Goal: Transaction & Acquisition: Subscribe to service/newsletter

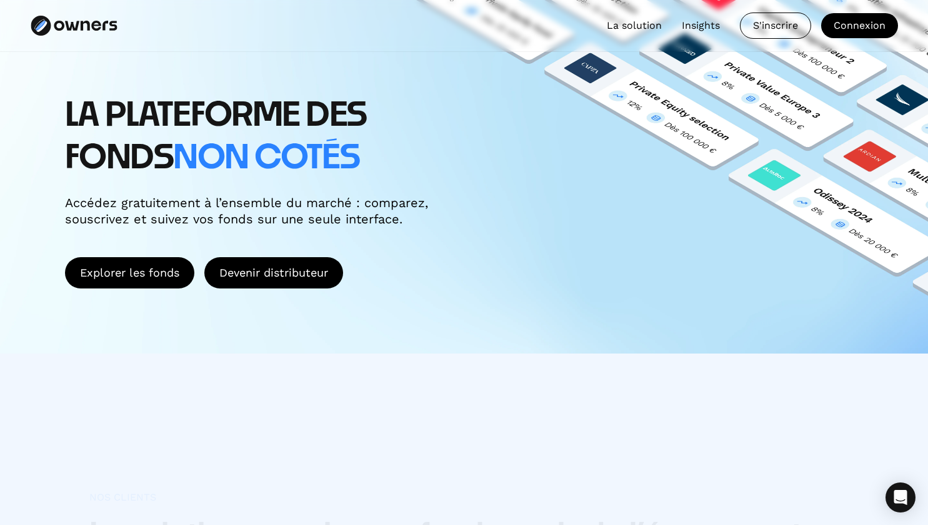
scroll to position [188, 0]
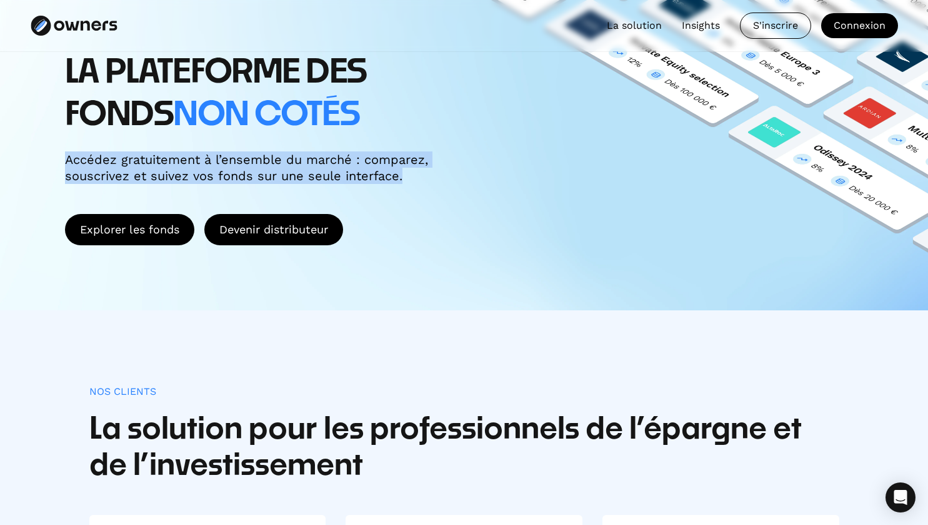
drag, startPoint x: 63, startPoint y: 163, endPoint x: 453, endPoint y: 178, distance: 390.4
click at [453, 178] on div "LA PLATEFORME DES FONDS non cotés Accédez gratuitement à l’ensemble du marché :…" at bounding box center [464, 99] width 928 height 421
click at [453, 178] on div "LA PLATEFORME DES FONDS non cotés Accédez gratuitement à l’ensemble du marché :…" at bounding box center [284, 118] width 439 height 132
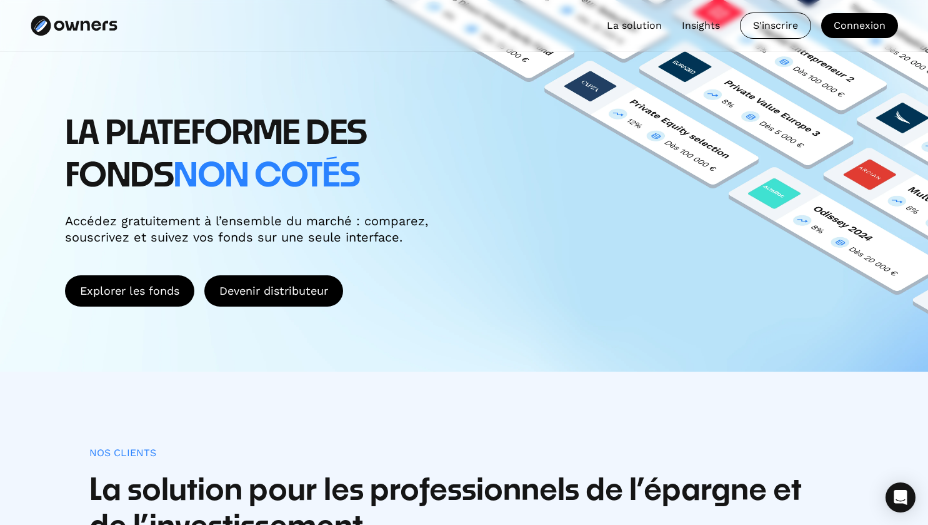
scroll to position [125, 0]
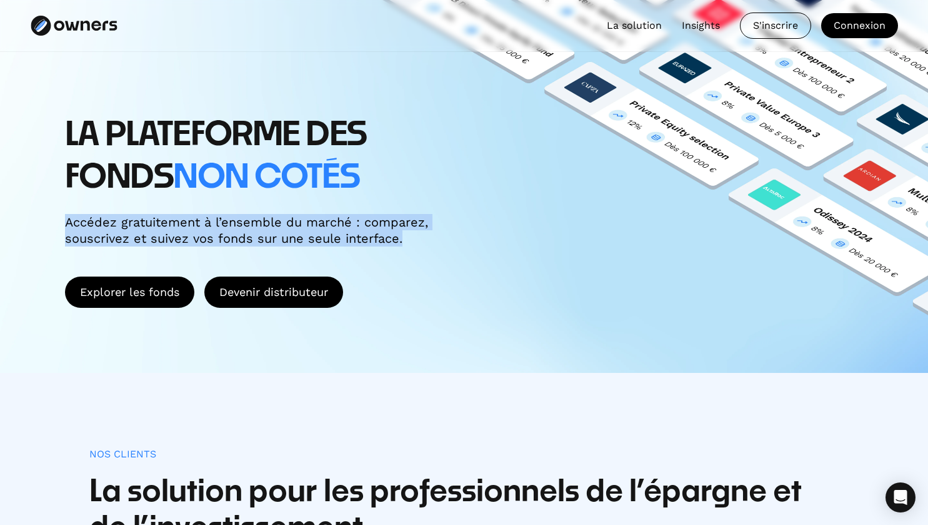
drag, startPoint x: 52, startPoint y: 223, endPoint x: 446, endPoint y: 238, distance: 394.8
click at [446, 238] on div "LA PLATEFORME DES FONDS non cotés Accédez gratuitement à l’ensemble du marché :…" at bounding box center [464, 162] width 928 height 421
click at [446, 238] on div "LA PLATEFORME DES FONDS non cotés Accédez gratuitement à l’ensemble du marché :…" at bounding box center [284, 180] width 439 height 132
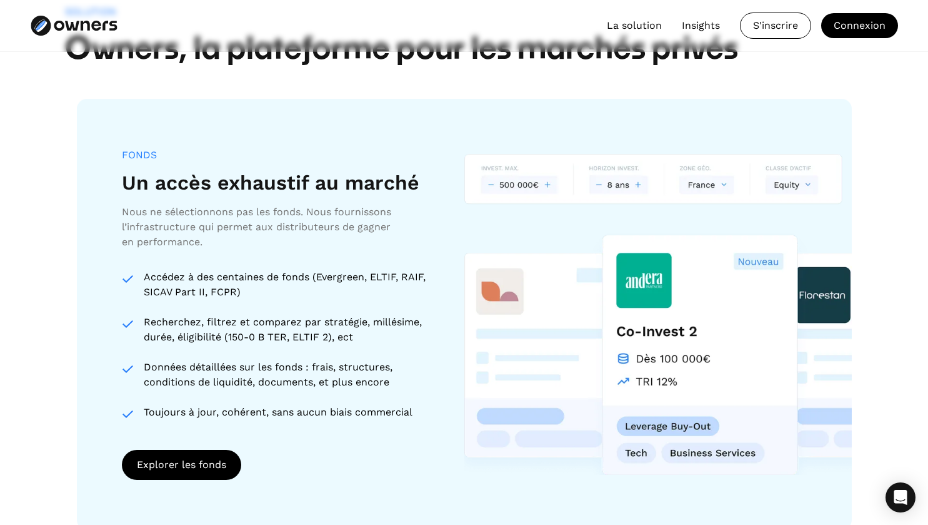
scroll to position [1125, 0]
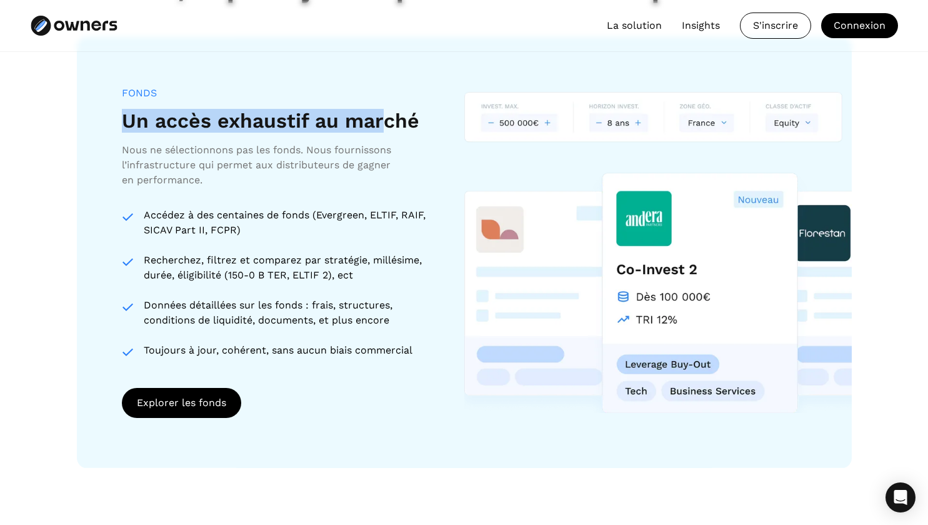
drag, startPoint x: 118, startPoint y: 122, endPoint x: 382, endPoint y: 120, distance: 263.8
click at [382, 120] on div "FONDS Un accès exhaustif au marché Nous ne sélectionnons pas les fonds. Nous fo…" at bounding box center [464, 252] width 775 height 431
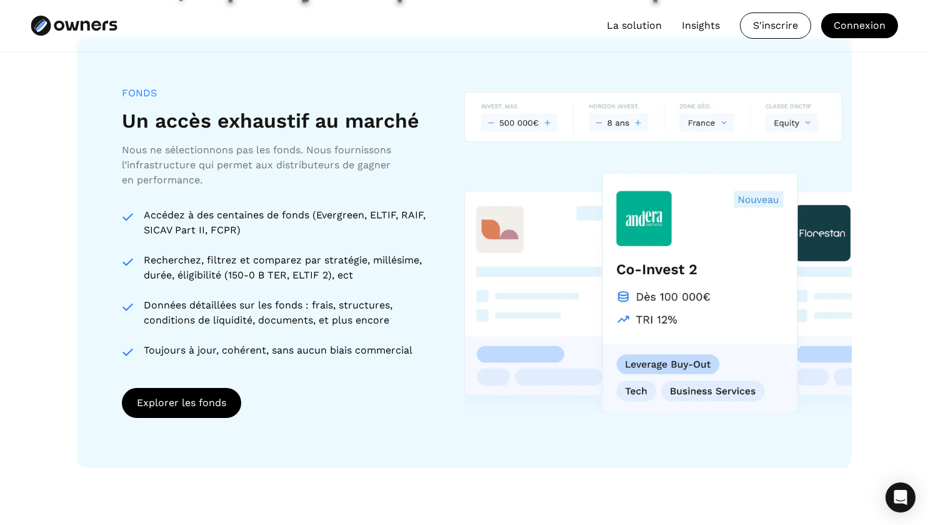
click at [124, 159] on div "Nous ne sélectionnons pas les fonds. Nous fournissons l’infrastructure qui perm…" at bounding box center [259, 165] width 275 height 45
drag, startPoint x: 118, startPoint y: 155, endPoint x: 328, endPoint y: 155, distance: 210.1
click at [328, 155] on div "FONDS Un accès exhaustif au marché Nous ne sélectionnons pas les fonds. Nous fo…" at bounding box center [464, 252] width 775 height 431
click at [305, 171] on div "Nous ne sélectionnons pas les fonds. Nous fournissons l’infrastructure qui perm…" at bounding box center [259, 165] width 275 height 45
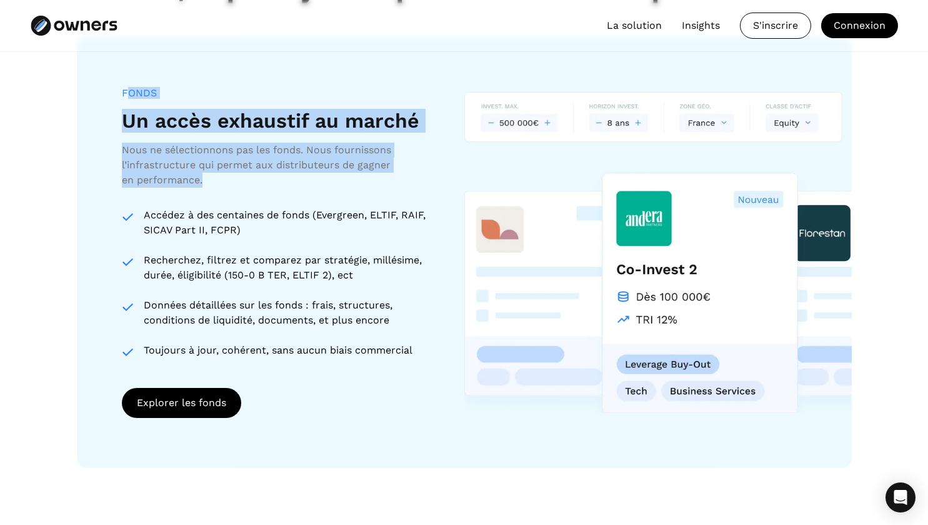
drag, startPoint x: 297, startPoint y: 188, endPoint x: 125, endPoint y: 94, distance: 195.8
click at [125, 94] on div "FONDS Un accès exhaustif au marché Nous ne sélectionnons pas les fonds. Nous fo…" at bounding box center [278, 137] width 313 height 101
click at [125, 94] on div "FONDS" at bounding box center [139, 93] width 35 height 12
drag, startPoint x: 117, startPoint y: 93, endPoint x: 233, endPoint y: 182, distance: 146.7
click at [233, 182] on div "FONDS Un accès exhaustif au marché Nous ne sélectionnons pas les fonds. Nous fo…" at bounding box center [464, 252] width 775 height 431
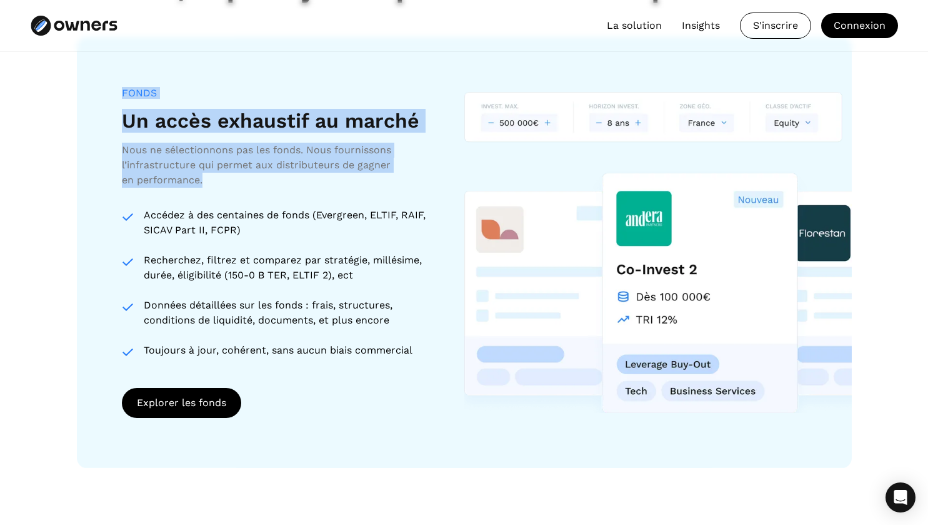
click at [233, 182] on div "Nous ne sélectionnons pas les fonds. Nous fournissons l’infrastructure qui perm…" at bounding box center [259, 165] width 275 height 45
drag, startPoint x: 235, startPoint y: 182, endPoint x: 109, endPoint y: 94, distance: 153.5
click at [109, 94] on div "FONDS Un accès exhaustif au marché Nous ne sélectionnons pas les fonds. Nous fo…" at bounding box center [464, 252] width 775 height 431
drag, startPoint x: 113, startPoint y: 93, endPoint x: 235, endPoint y: 178, distance: 148.6
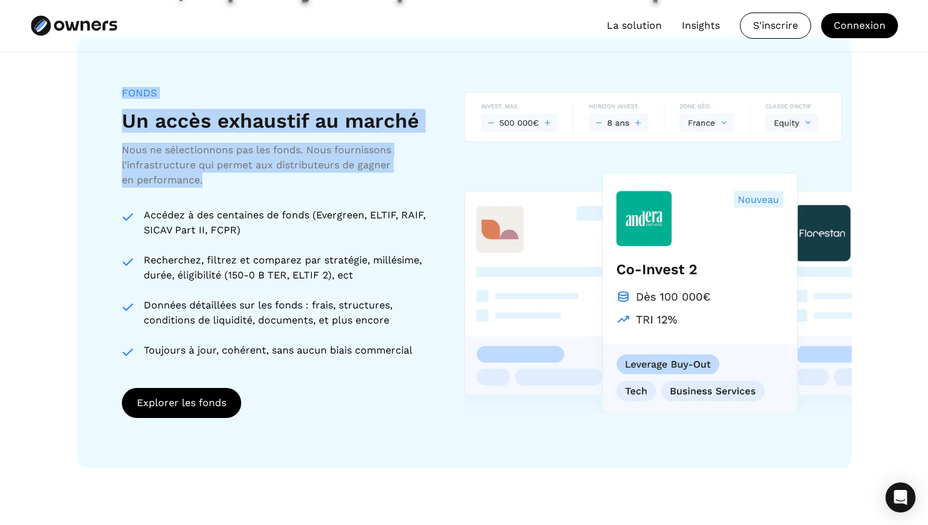
click at [235, 178] on div "FONDS Un accès exhaustif au marché Nous ne sélectionnons pas les fonds. Nous fo…" at bounding box center [464, 252] width 775 height 431
click at [235, 178] on div "Nous ne sélectionnons pas les fonds. Nous fournissons l’infrastructure qui perm…" at bounding box center [259, 165] width 275 height 45
drag, startPoint x: 236, startPoint y: 179, endPoint x: 127, endPoint y: 89, distance: 141.3
click at [127, 89] on div "FONDS Un accès exhaustif au marché Nous ne sélectionnons pas les fonds. Nous fo…" at bounding box center [278, 137] width 313 height 101
click at [127, 89] on div "FONDS" at bounding box center [139, 93] width 35 height 12
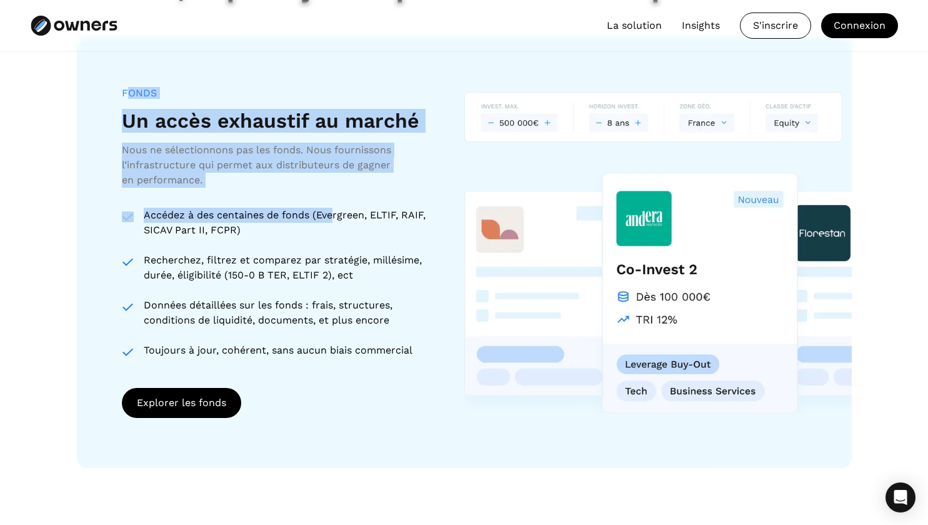
drag, startPoint x: 125, startPoint y: 89, endPoint x: 336, endPoint y: 207, distance: 241.8
click at [336, 207] on div "FONDS Un accès exhaustif au marché Nous ne sélectionnons pas les fonds. Nous fo…" at bounding box center [278, 222] width 313 height 271
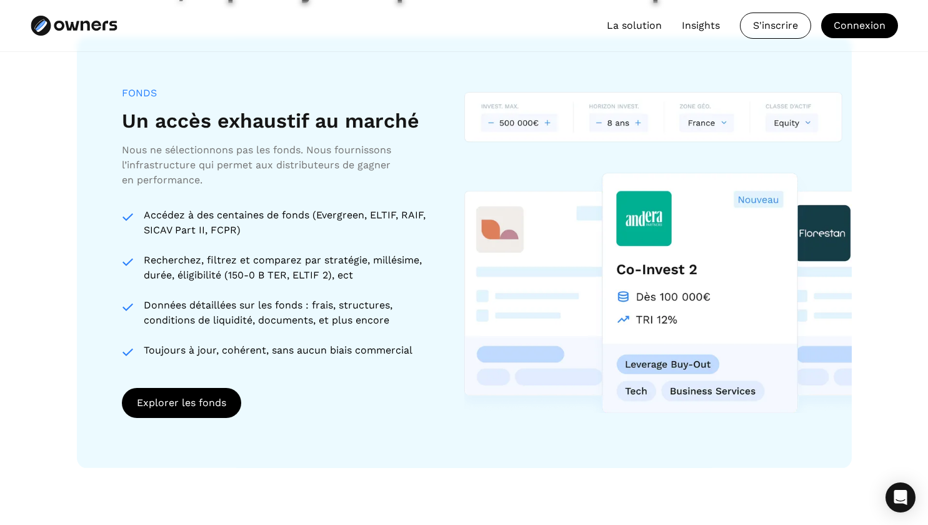
click at [338, 204] on div "FONDS Un accès exhaustif au marché Nous ne sélectionnons pas les fonds. Nous fo…" at bounding box center [278, 222] width 313 height 271
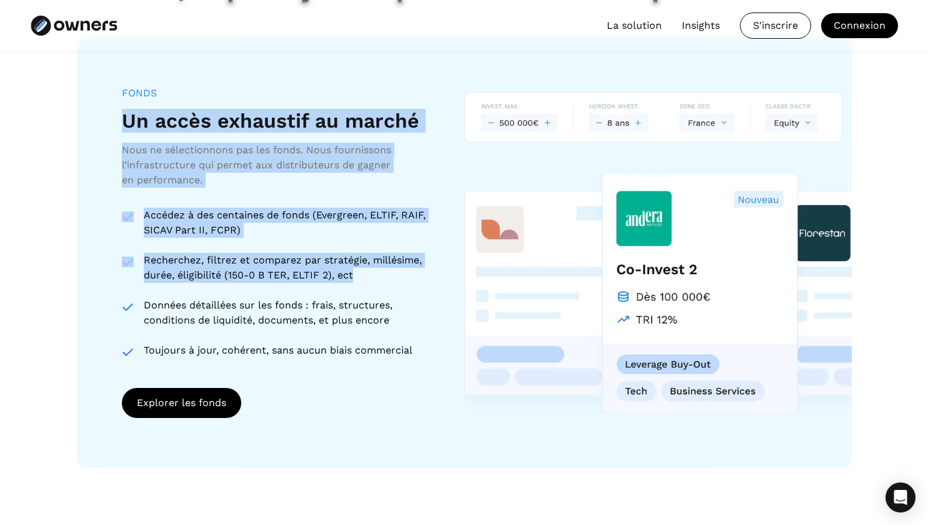
drag, startPoint x: 374, startPoint y: 275, endPoint x: 99, endPoint y: 120, distance: 315.2
click at [99, 118] on div "FONDS Un accès exhaustif au marché Nous ne sélectionnons pas les fonds. Nous fo…" at bounding box center [464, 252] width 775 height 431
click at [174, 271] on div "Recherchez, filtrez et comparez par stratégie, millésime, durée, éligibilité (1…" at bounding box center [289, 268] width 290 height 30
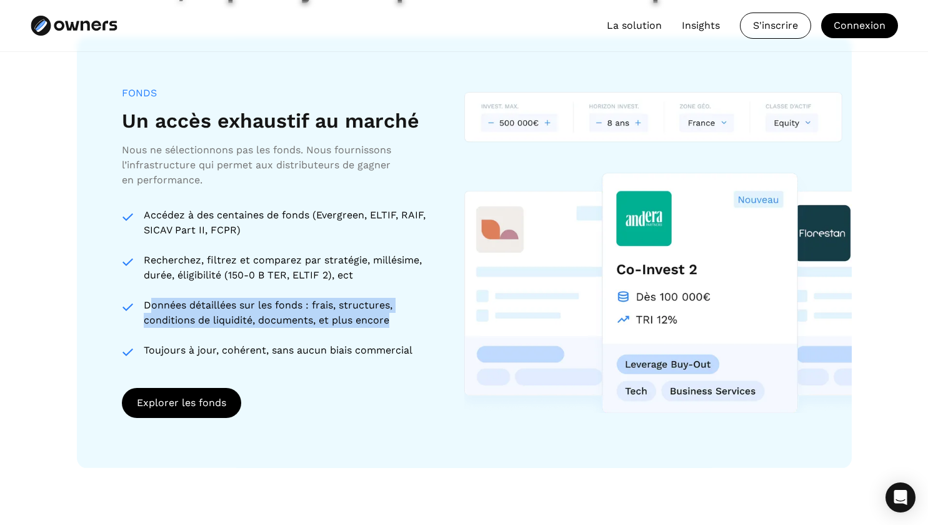
drag, startPoint x: 150, startPoint y: 301, endPoint x: 428, endPoint y: 324, distance: 278.5
click at [428, 324] on div "Données détaillées sur les fonds : frais, structures, conditions de liquidité, …" at bounding box center [289, 313] width 290 height 30
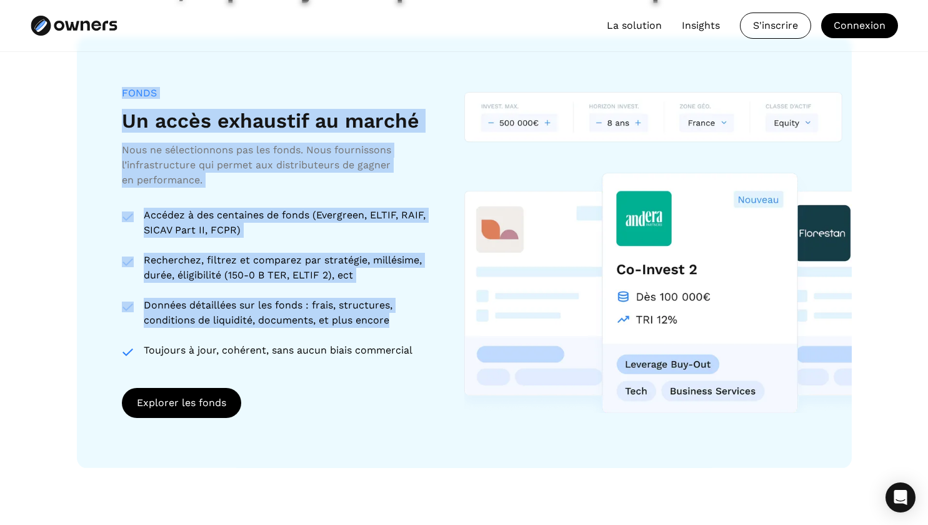
drag, startPoint x: 428, startPoint y: 323, endPoint x: 103, endPoint y: 122, distance: 381.5
click at [96, 98] on div "FONDS Un accès exhaustif au marché Nous ne sélectionnons pas les fonds. Nous fo…" at bounding box center [464, 252] width 775 height 431
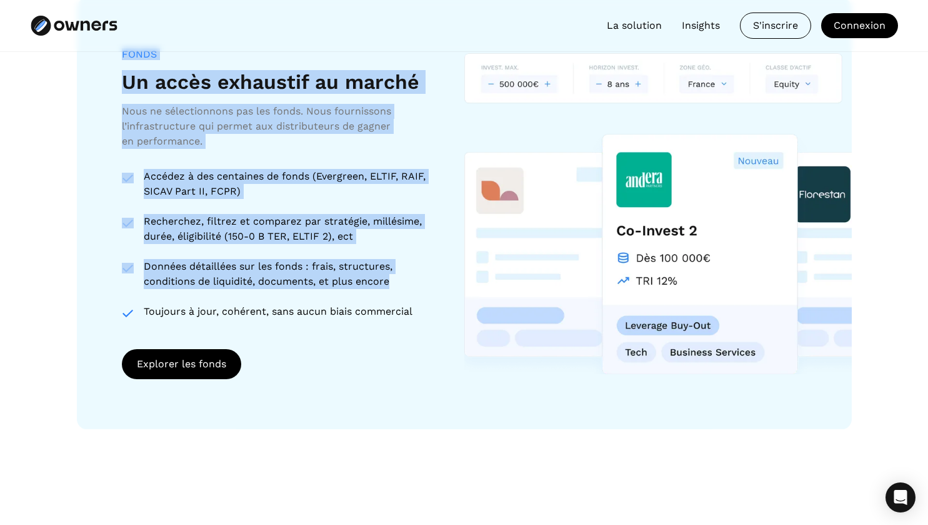
scroll to position [1188, 0]
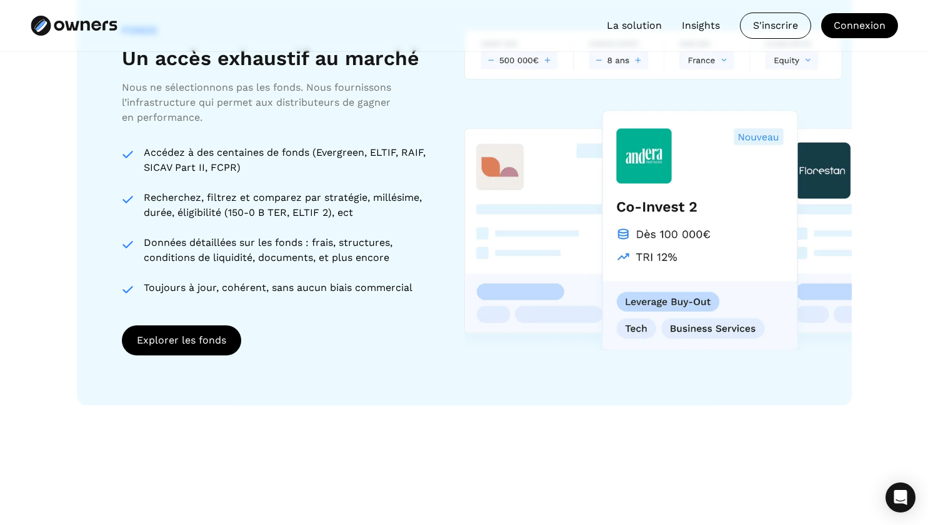
drag, startPoint x: 381, startPoint y: 299, endPoint x: 441, endPoint y: 296, distance: 60.1
click at [381, 300] on div "FONDS Un accès exhaustif au marché Nous ne sélectionnons pas les fonds. Nous fo…" at bounding box center [278, 189] width 313 height 331
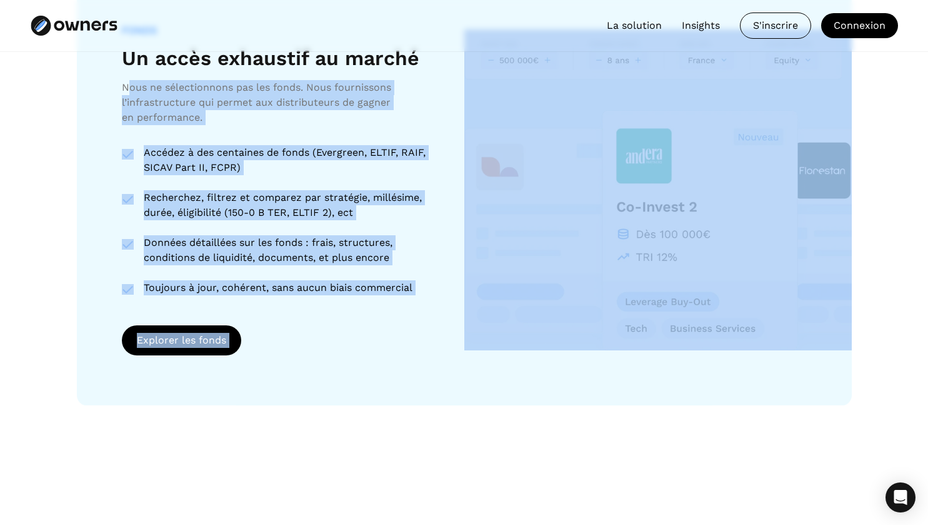
drag, startPoint x: 449, startPoint y: 293, endPoint x: 129, endPoint y: 88, distance: 380.1
click at [129, 88] on div "FONDS Un accès exhaustif au marché Nous ne sélectionnons pas les fonds. Nous fo…" at bounding box center [464, 189] width 775 height 431
click at [363, 229] on div "Accédez à des centaines de fonds (Evergreen, ELTIF, RAIF, SICAV Part II, FCPR) …" at bounding box center [278, 220] width 313 height 150
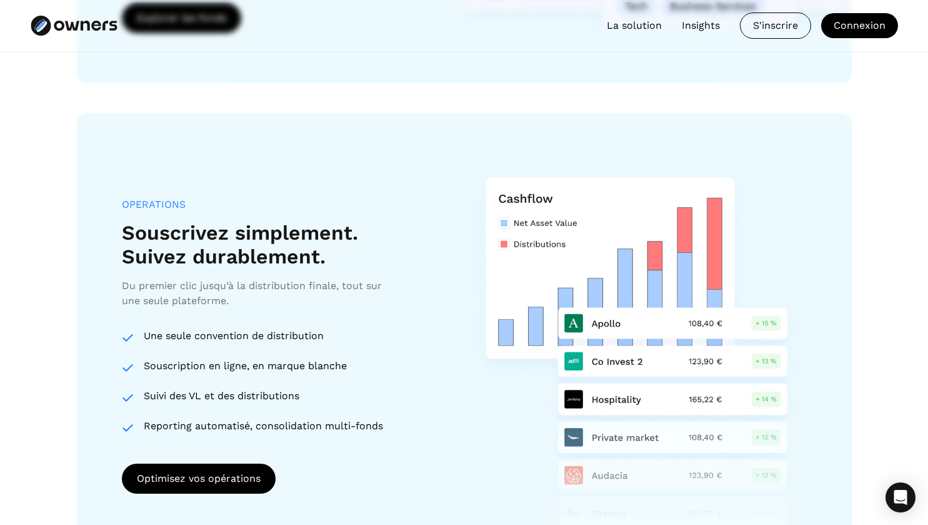
scroll to position [1563, 0]
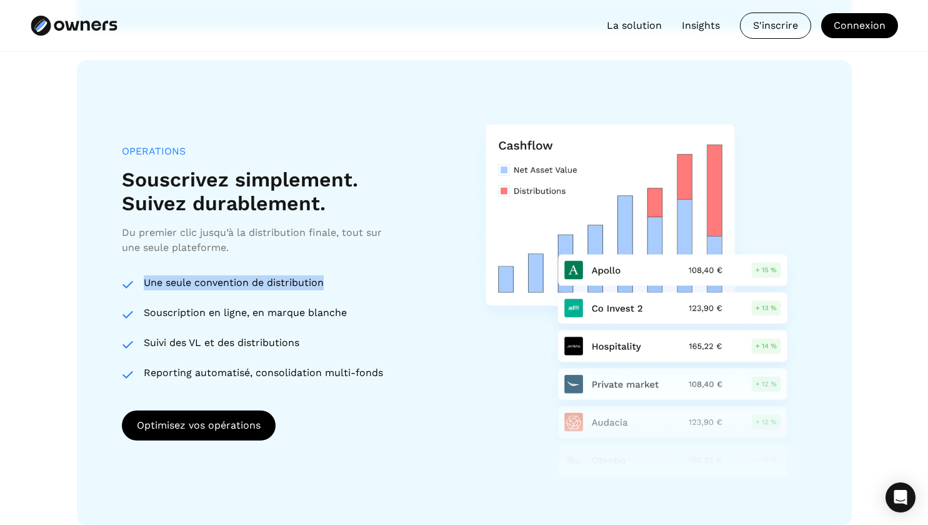
drag, startPoint x: 142, startPoint y: 286, endPoint x: 352, endPoint y: 285, distance: 210.1
click at [352, 285] on div "Une seule convention de distribution" at bounding box center [253, 282] width 263 height 15
click at [352, 285] on div "Une seule convention de distribution" at bounding box center [264, 282] width 241 height 15
drag, startPoint x: 356, startPoint y: 283, endPoint x: 121, endPoint y: 281, distance: 235.7
click at [121, 281] on div "Operations Souscrivez simplement. Suivez durablement. Du premier clic jusqu’à l…" at bounding box center [464, 292] width 775 height 465
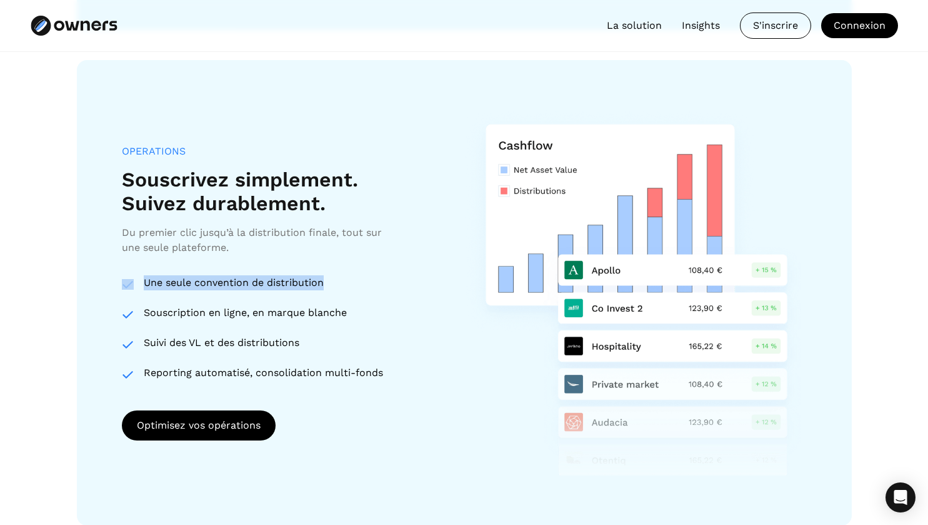
click at [360, 281] on div "Une seule convention de distribution" at bounding box center [264, 282] width 241 height 15
drag, startPoint x: 357, startPoint y: 279, endPoint x: 71, endPoint y: 276, distance: 286.3
click at [71, 276] on section "Solution Owners, la plateforme pour les marchés privés FONDS Un accès exhaustif…" at bounding box center [464, 288] width 928 height 1738
drag, startPoint x: 228, startPoint y: 315, endPoint x: 171, endPoint y: 315, distance: 56.3
click at [226, 315] on div "Souscription en ligne, en marque blanche" at bounding box center [264, 312] width 241 height 15
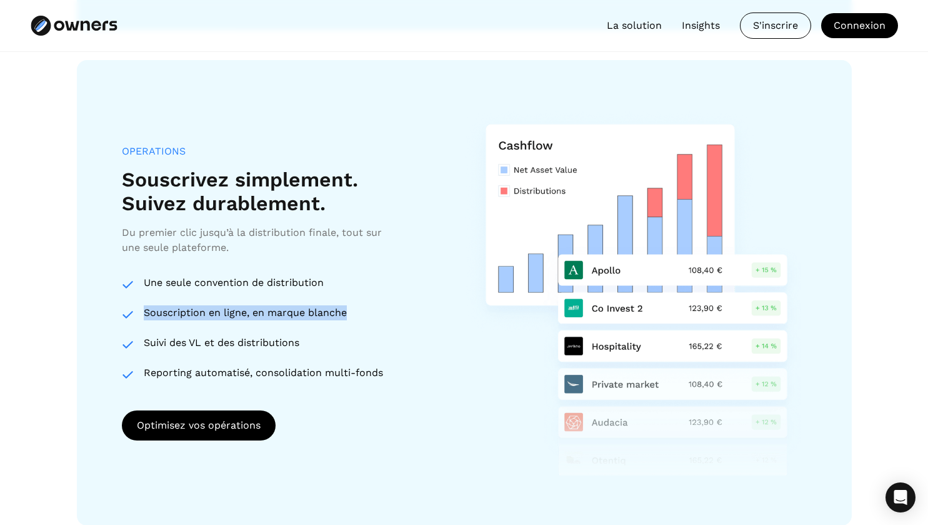
drag, startPoint x: 141, startPoint y: 316, endPoint x: 351, endPoint y: 317, distance: 210.1
click at [351, 317] on div "Souscription en ligne, en marque blanche" at bounding box center [253, 312] width 263 height 15
click at [351, 317] on div "Souscription en ligne, en marque blanche" at bounding box center [264, 312] width 241 height 15
drag, startPoint x: 363, startPoint y: 316, endPoint x: 112, endPoint y: 284, distance: 252.6
click at [113, 284] on div "Operations Souscrivez simplement. Suivez durablement. Du premier clic jusqu’à l…" at bounding box center [464, 292] width 775 height 465
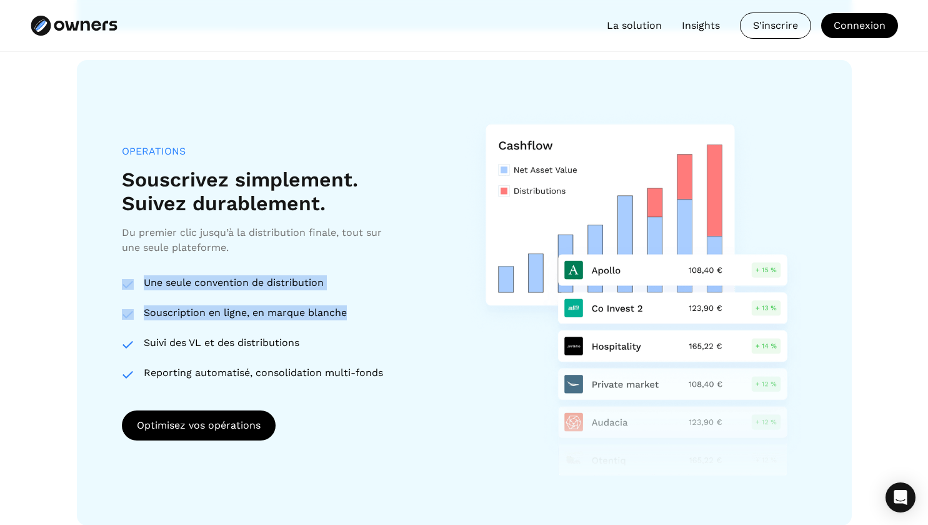
click at [112, 284] on div "Operations Souscrivez simplement. Suivez durablement. Du premier clic jusqu’à l…" at bounding box center [464, 292] width 775 height 465
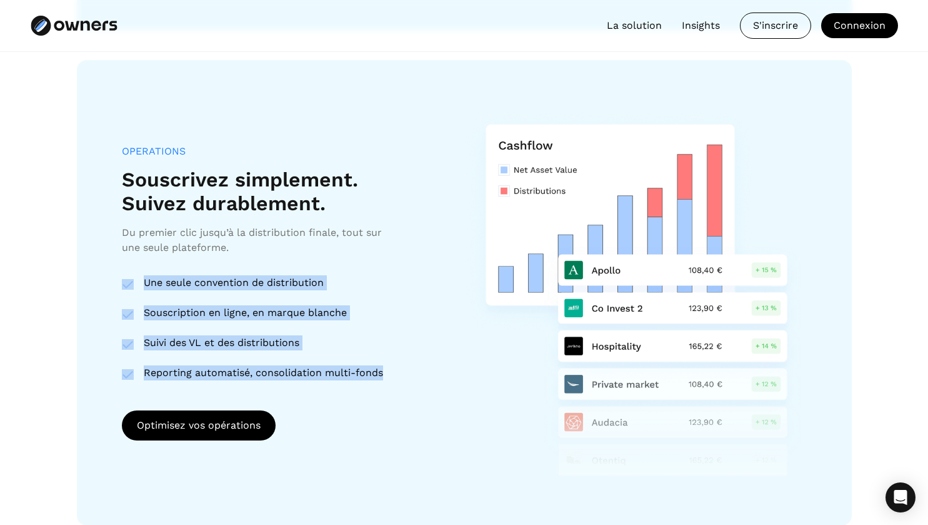
drag, startPoint x: 108, startPoint y: 284, endPoint x: 422, endPoint y: 366, distance: 324.9
click at [422, 366] on div "Operations Souscrivez simplement. Suivez durablement. Du premier clic jusqu’à l…" at bounding box center [464, 292] width 775 height 465
click at [422, 366] on div "Operations Souscrivez simplement. Suivez durablement. Du premier clic jusqu’à l…" at bounding box center [278, 262] width 313 height 235
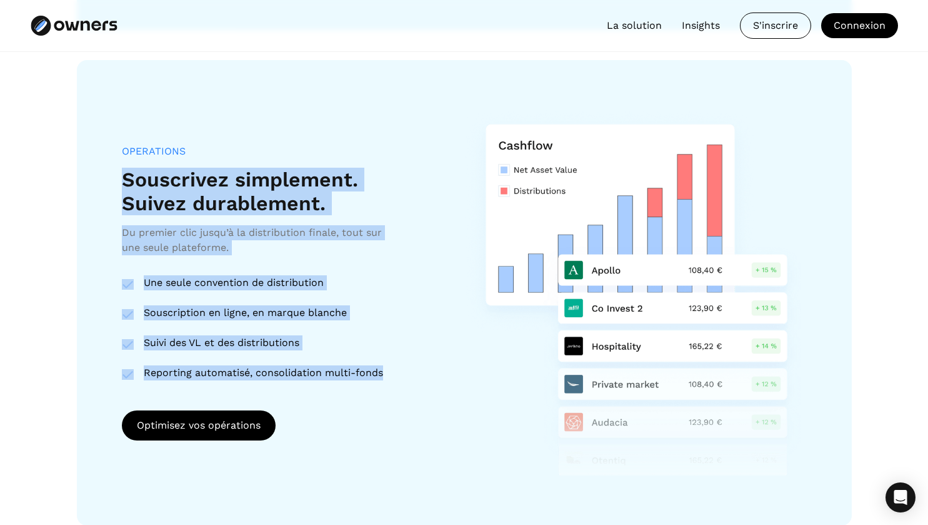
drag, startPoint x: 419, startPoint y: 367, endPoint x: 91, endPoint y: 186, distance: 374.7
click at [91, 186] on div "Operations Souscrivez simplement. Suivez durablement. Du premier clic jusqu’à l…" at bounding box center [464, 292] width 775 height 465
click at [308, 253] on div "Du premier clic jusqu’à la distribution finale, tout sur une seule plateforme." at bounding box center [259, 240] width 275 height 30
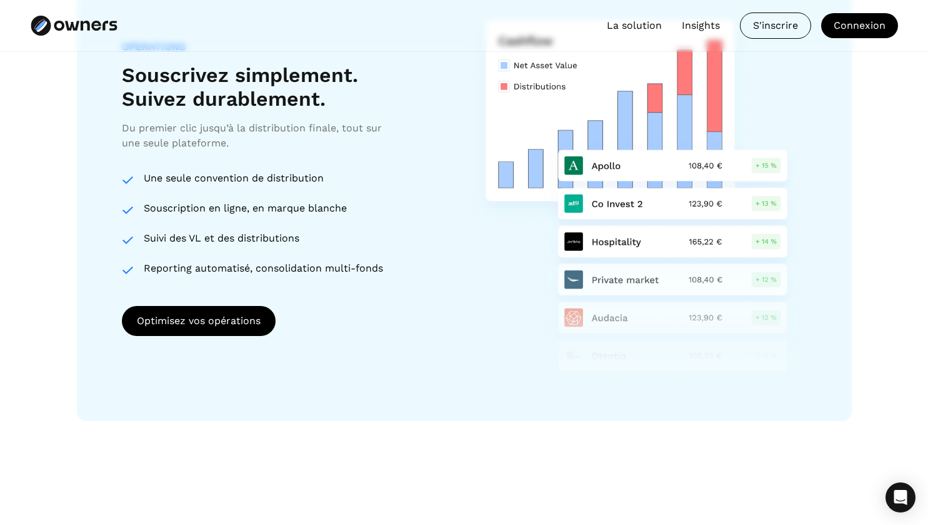
scroll to position [1688, 0]
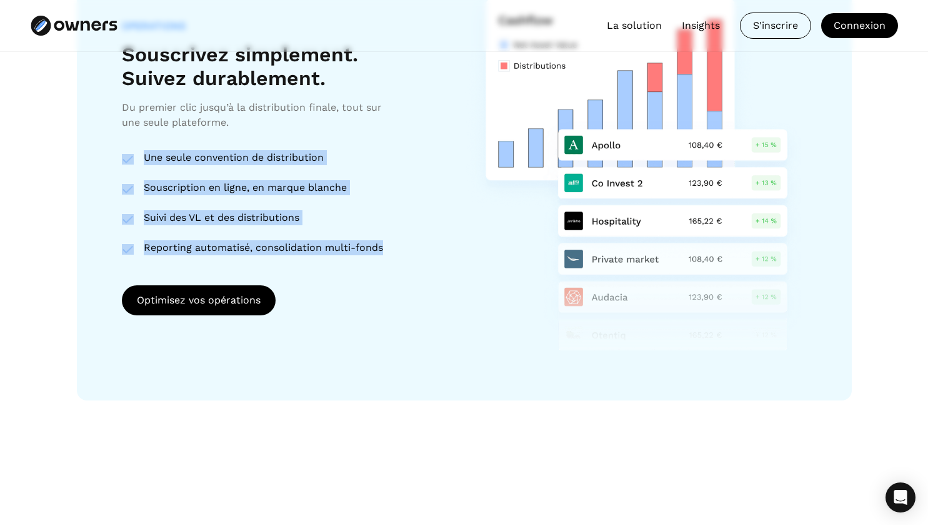
drag, startPoint x: 391, startPoint y: 249, endPoint x: 119, endPoint y: 149, distance: 290.3
click at [119, 149] on div "Operations Souscrivez simplement. Suivez durablement. Du premier clic jusqu’à l…" at bounding box center [464, 167] width 775 height 465
click at [464, 292] on img at bounding box center [635, 167] width 343 height 365
click at [409, 309] on div "Operations Souscrivez simplement. Suivez durablement. Du premier clic jusqu’à l…" at bounding box center [278, 167] width 313 height 294
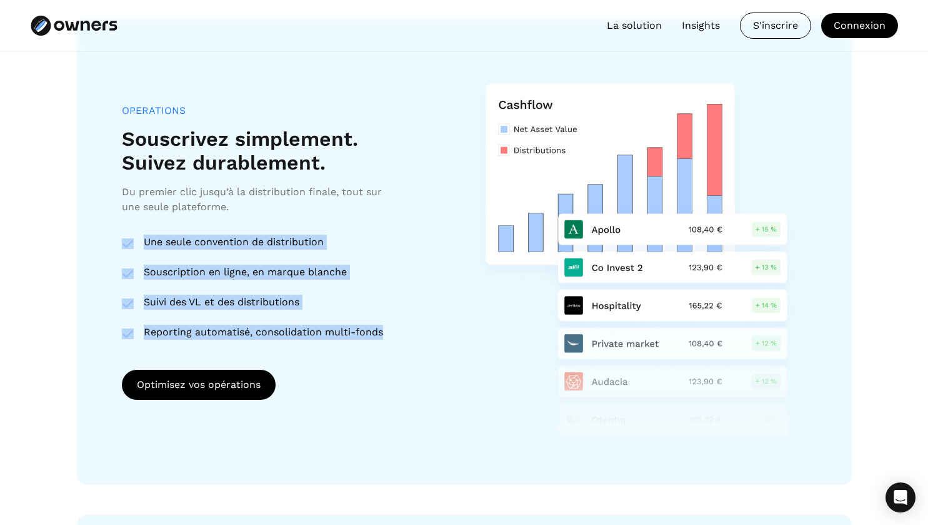
scroll to position [1500, 0]
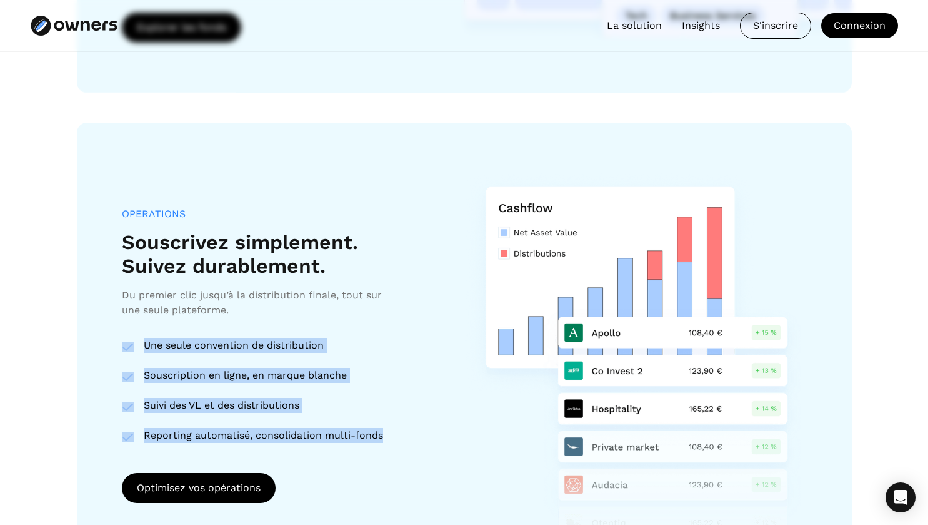
click at [378, 401] on div "Suivi des VL et des distributions" at bounding box center [264, 405] width 241 height 15
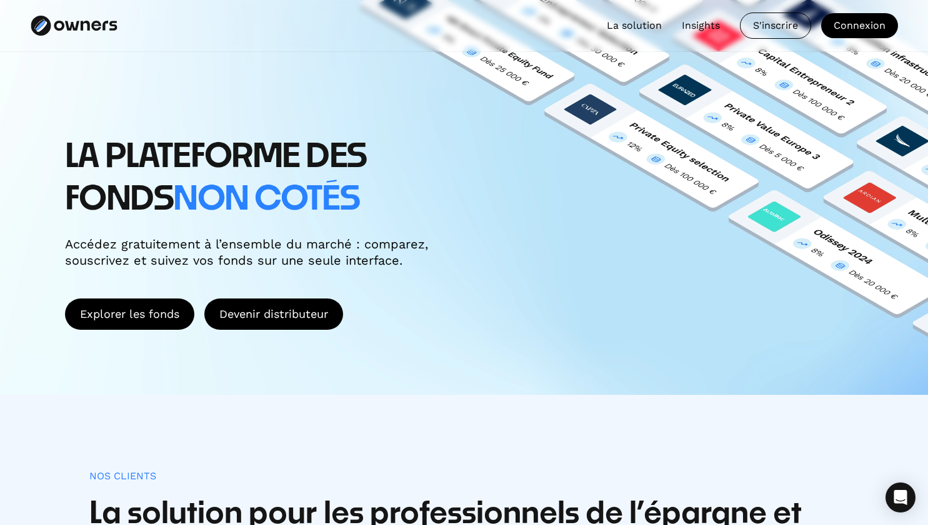
scroll to position [0, 0]
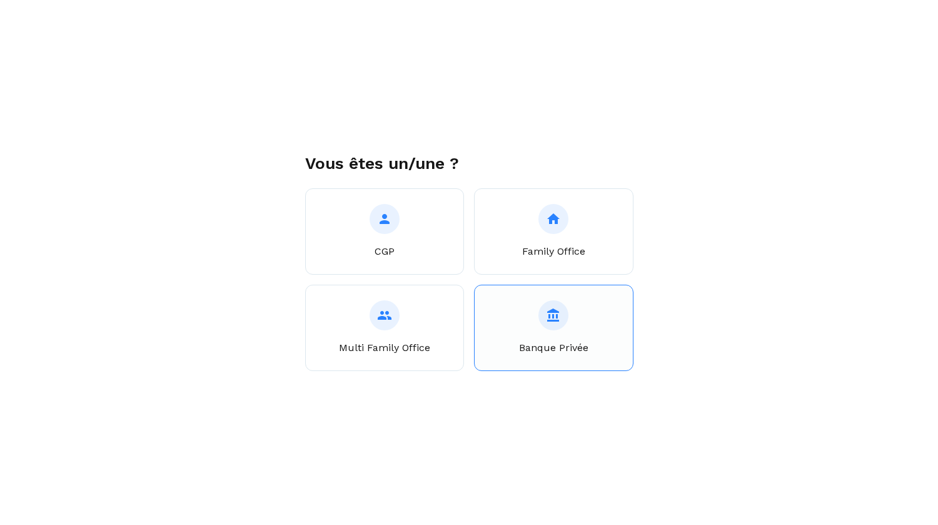
click at [544, 325] on div at bounding box center [553, 315] width 30 height 30
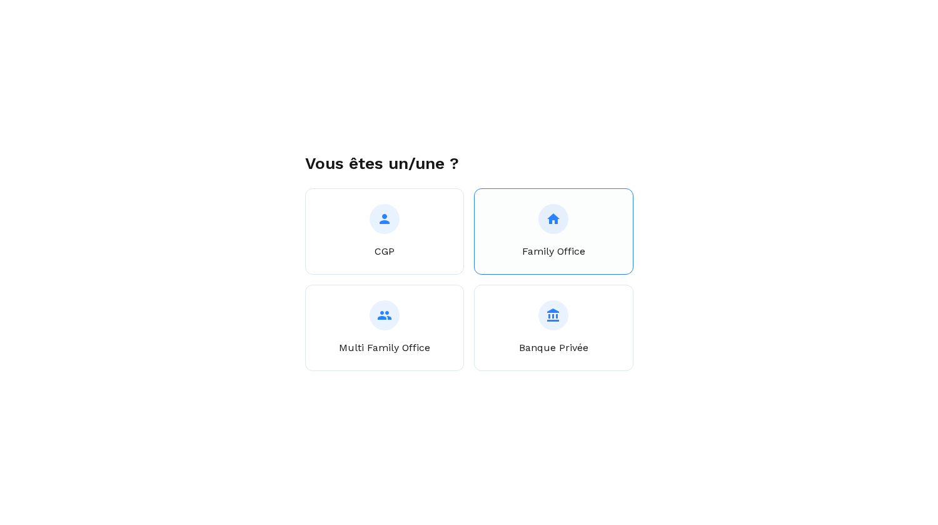
click at [572, 240] on button "Family Office" at bounding box center [553, 231] width 159 height 86
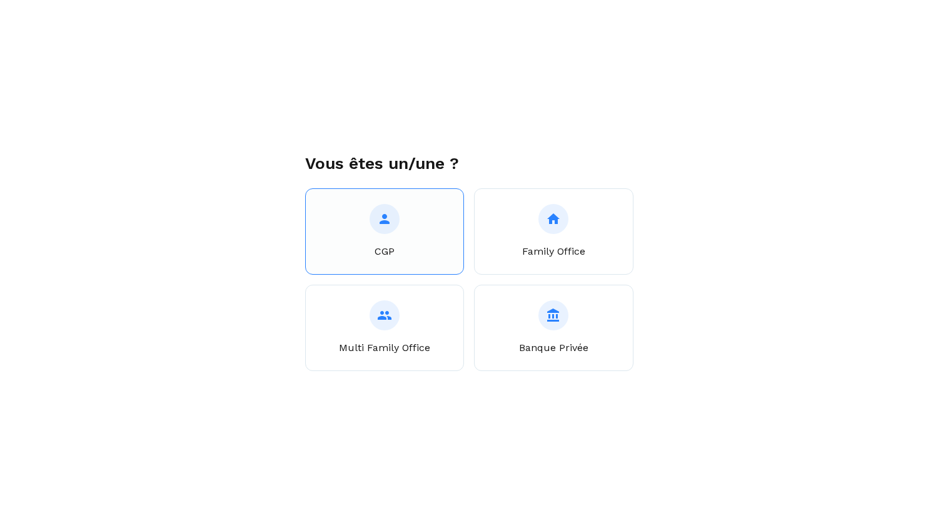
click at [411, 248] on button "CGP" at bounding box center [384, 231] width 159 height 86
